Goal: Check status: Check status

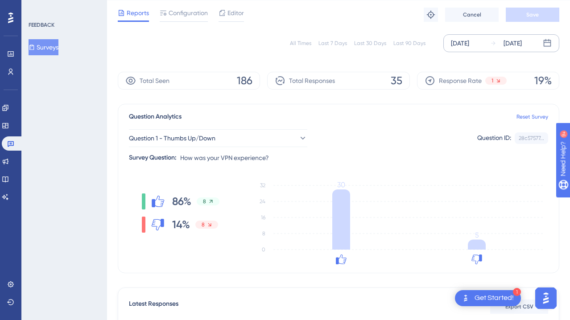
click at [522, 38] on div "[DATE]" at bounding box center [513, 43] width 18 height 11
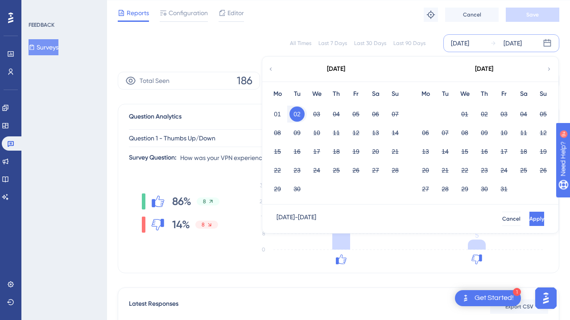
scroll to position [180, 0]
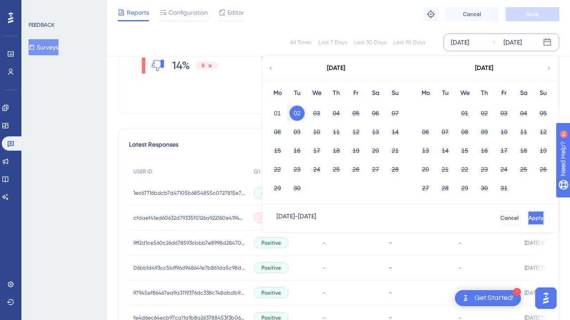
click at [530, 216] on button "Apply" at bounding box center [536, 218] width 17 height 14
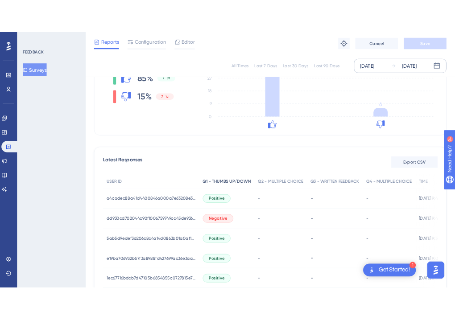
scroll to position [133, 0]
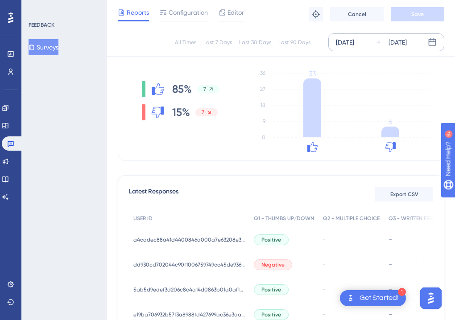
click at [398, 45] on div "[DATE]" at bounding box center [398, 42] width 18 height 11
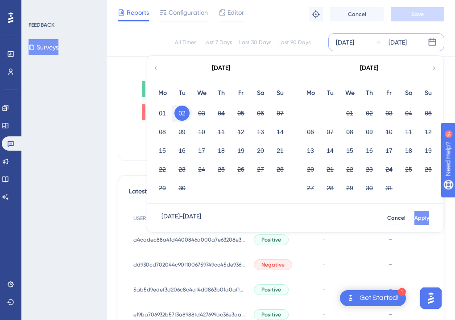
click at [414, 213] on button "Apply" at bounding box center [421, 218] width 15 height 14
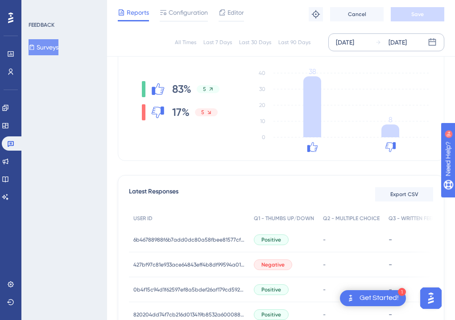
click at [382, 41] on div "[DATE]" at bounding box center [391, 42] width 32 height 11
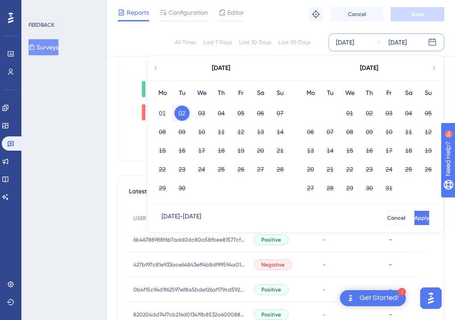
click at [157, 70] on icon at bounding box center [156, 68] width 6 height 8
click at [203, 170] on button "23" at bounding box center [201, 169] width 15 height 15
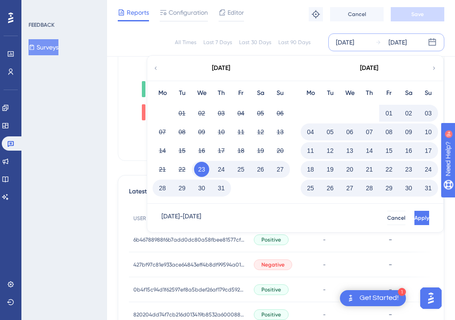
click at [407, 170] on button "23" at bounding box center [408, 169] width 15 height 15
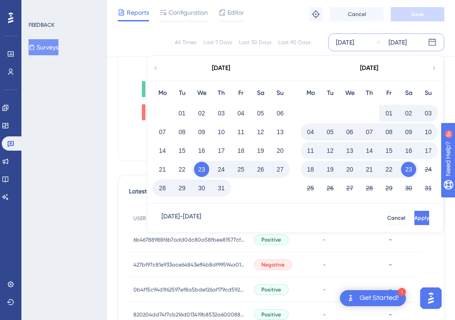
click at [403, 170] on button "23" at bounding box center [408, 169] width 15 height 15
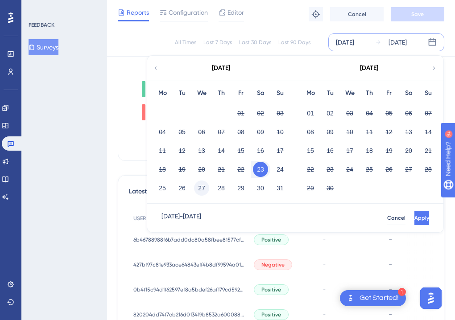
click at [203, 188] on button "27" at bounding box center [201, 188] width 15 height 15
click at [204, 188] on button "27" at bounding box center [201, 188] width 15 height 15
click at [332, 112] on button "02" at bounding box center [330, 113] width 15 height 15
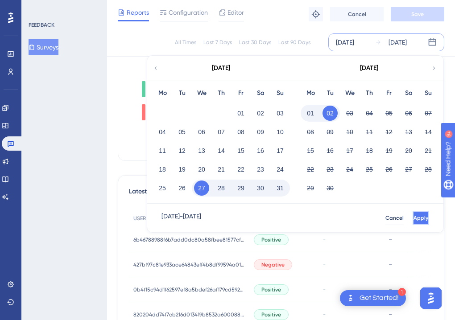
click at [414, 215] on span "Apply" at bounding box center [421, 218] width 15 height 7
